Goal: Task Accomplishment & Management: Manage account settings

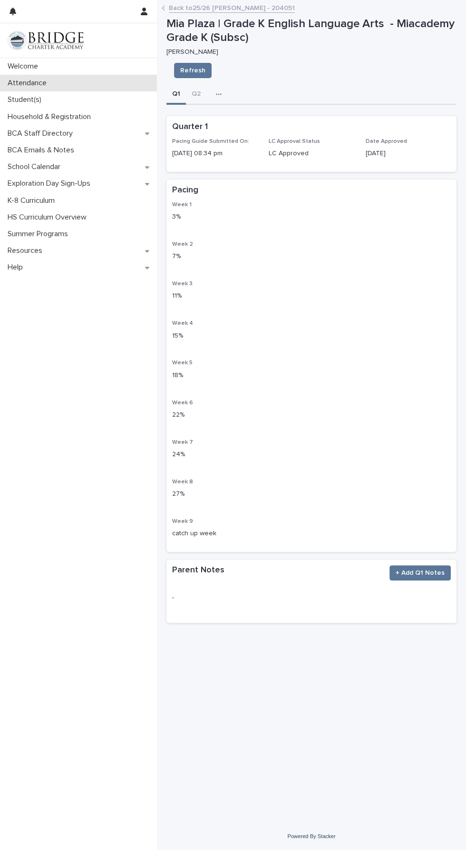
click at [48, 85] on p "Attendance" at bounding box center [29, 83] width 50 height 9
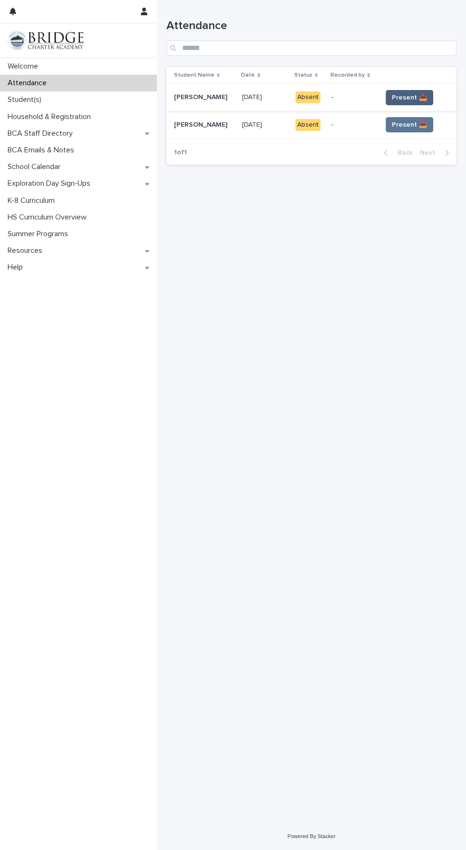
click at [412, 97] on span "Present 📥" at bounding box center [409, 98] width 35 height 10
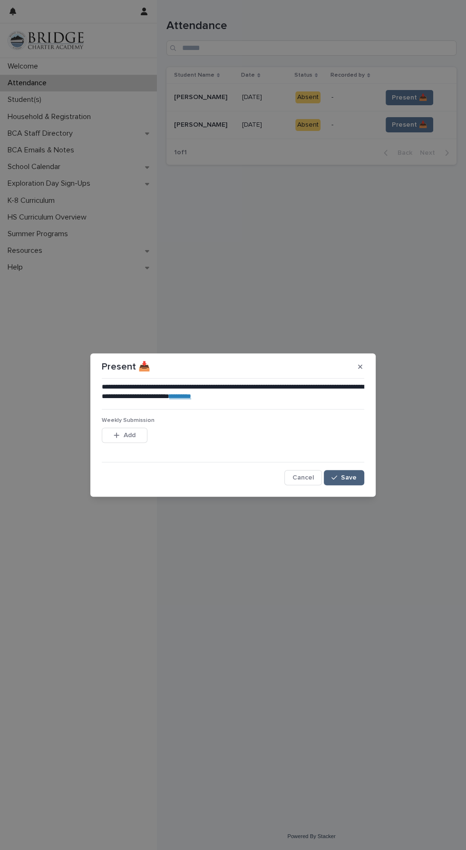
click at [351, 476] on span "Save" at bounding box center [349, 477] width 16 height 7
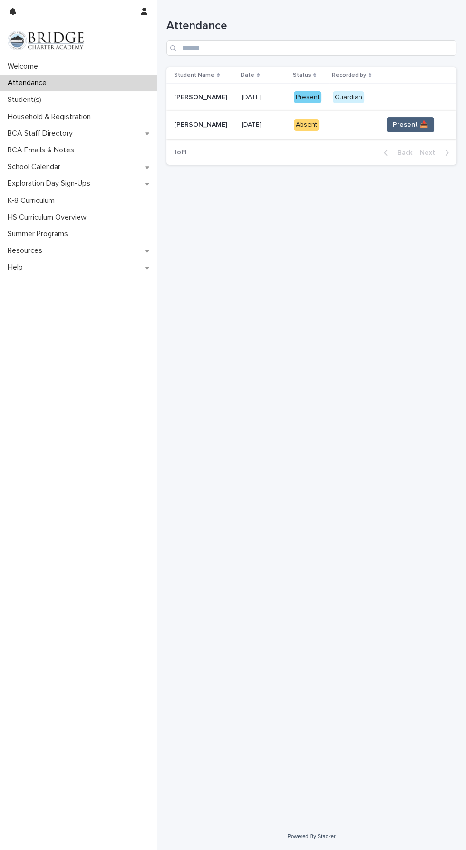
click at [402, 120] on span "Present 📥" at bounding box center [410, 125] width 35 height 10
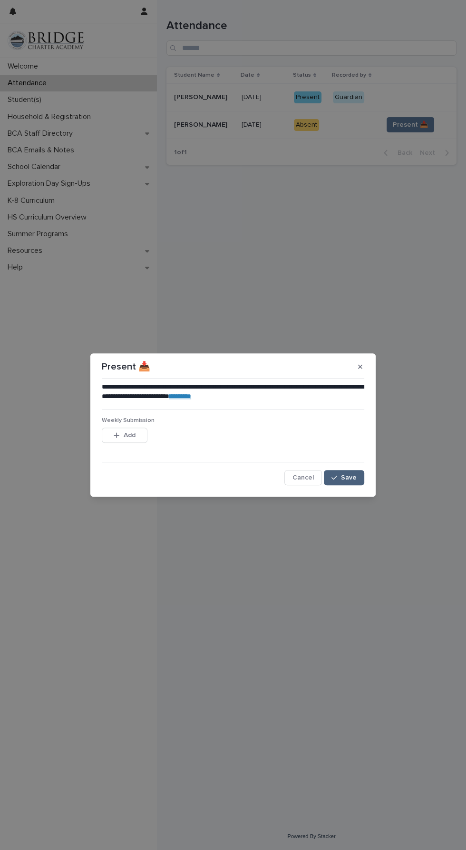
click at [361, 473] on button "Save" at bounding box center [344, 477] width 40 height 15
